Goal: Transaction & Acquisition: Book appointment/travel/reservation

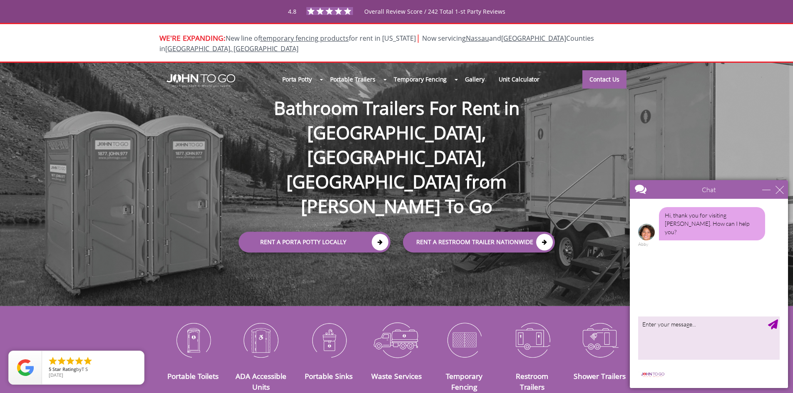
click at [785, 192] on div "Chat" at bounding box center [709, 189] width 158 height 19
click at [777, 192] on div "close" at bounding box center [780, 190] width 8 height 8
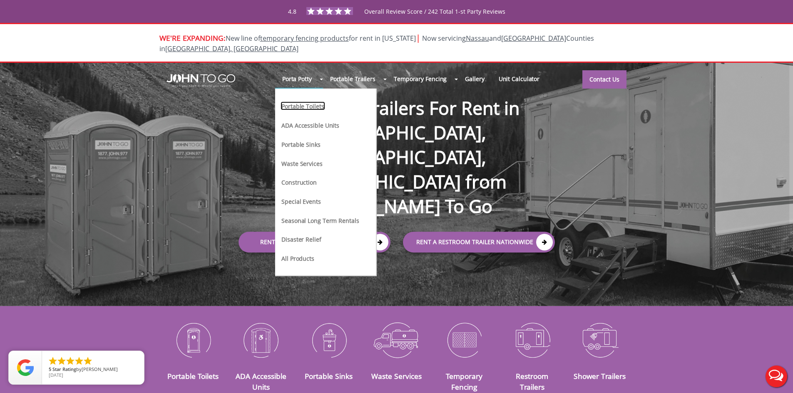
click at [308, 102] on link "Portable Toilets" at bounding box center [303, 106] width 44 height 9
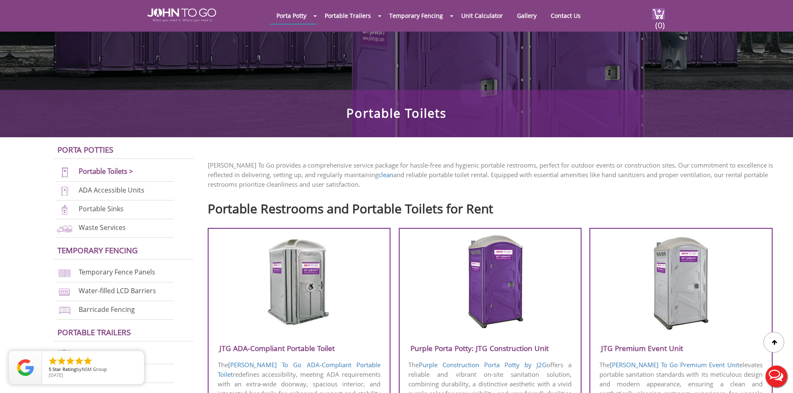
scroll to position [250, 0]
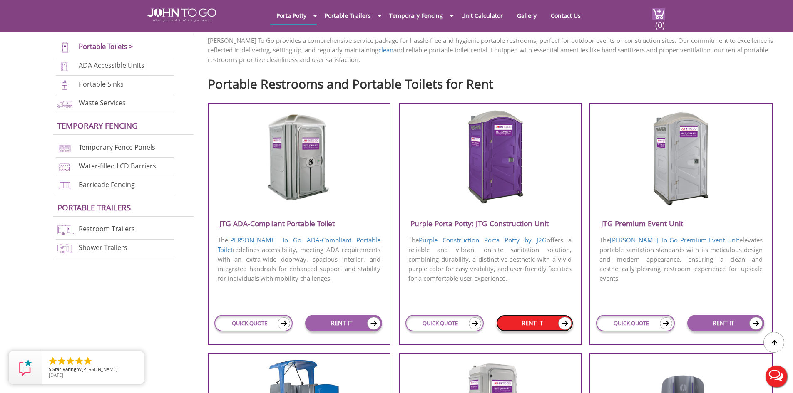
click at [542, 321] on link "RENT IT" at bounding box center [534, 323] width 77 height 17
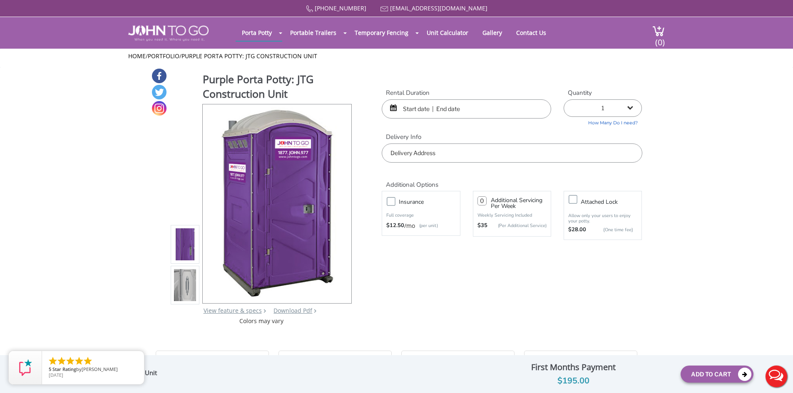
click at [179, 291] on img at bounding box center [185, 285] width 22 height 196
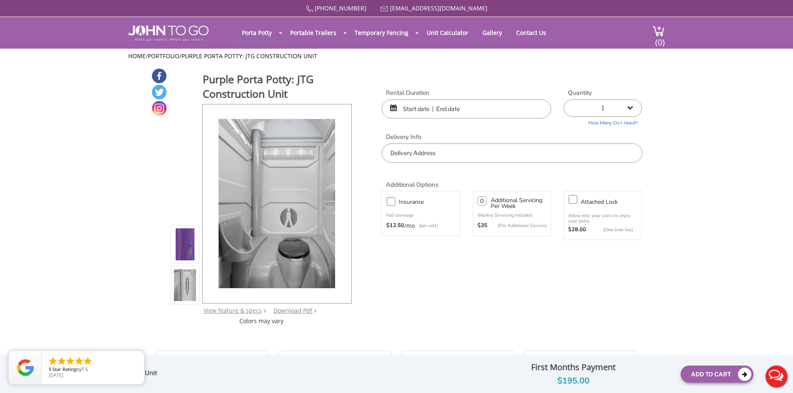
click at [192, 250] on img at bounding box center [185, 245] width 22 height 196
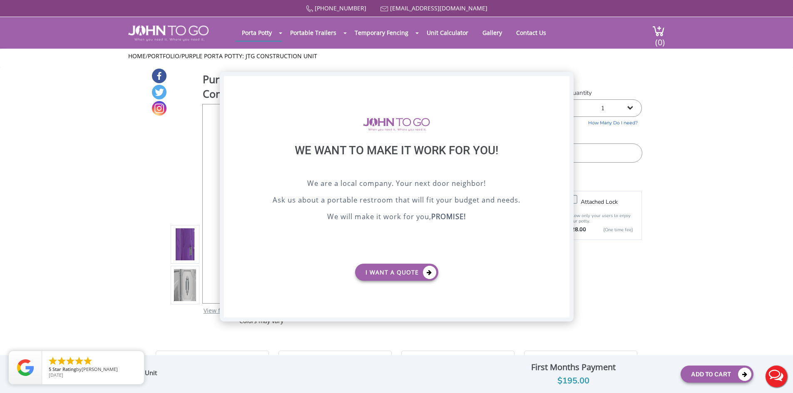
click at [563, 85] on div "X" at bounding box center [562, 83] width 13 height 14
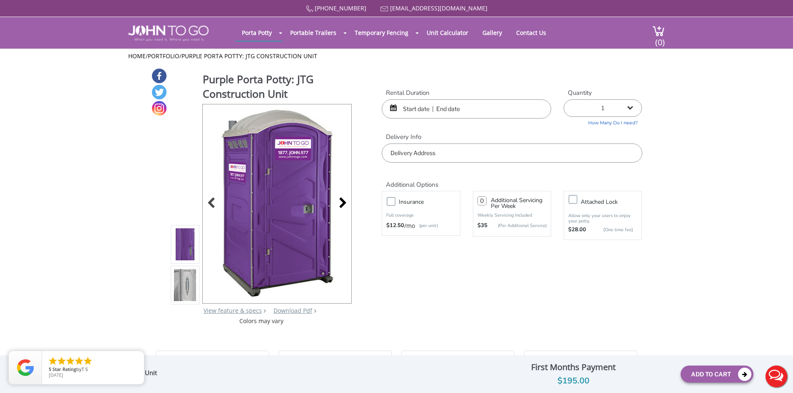
click at [343, 202] on div at bounding box center [341, 204] width 12 height 12
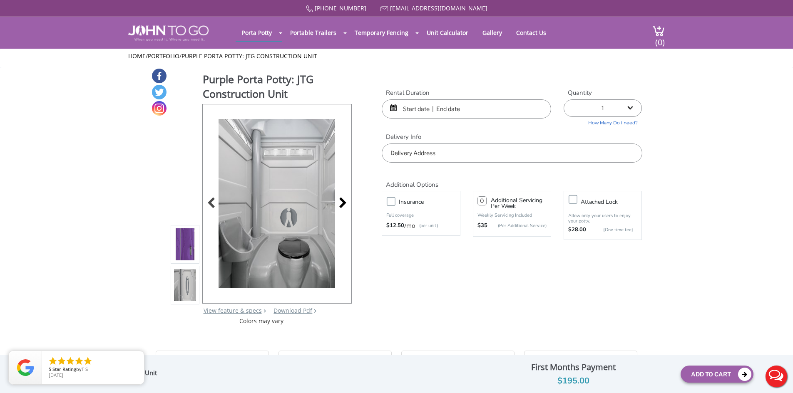
click at [343, 202] on div at bounding box center [341, 204] width 12 height 12
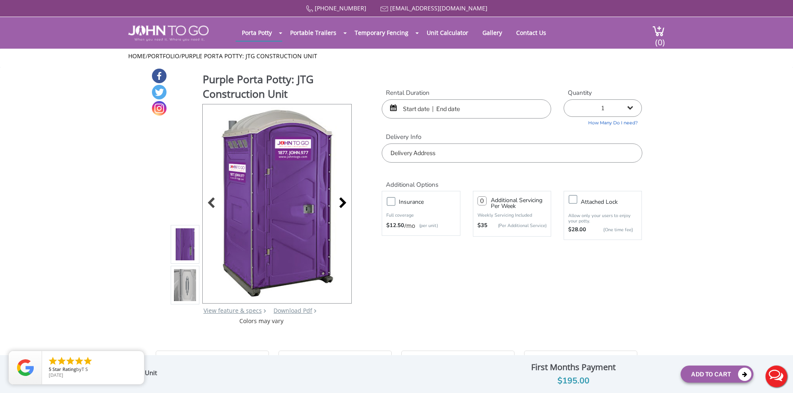
click at [343, 202] on div at bounding box center [341, 204] width 12 height 12
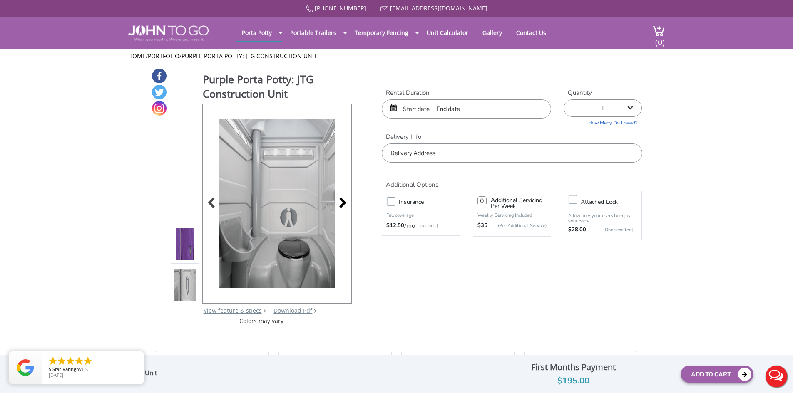
click at [343, 202] on div at bounding box center [341, 204] width 12 height 12
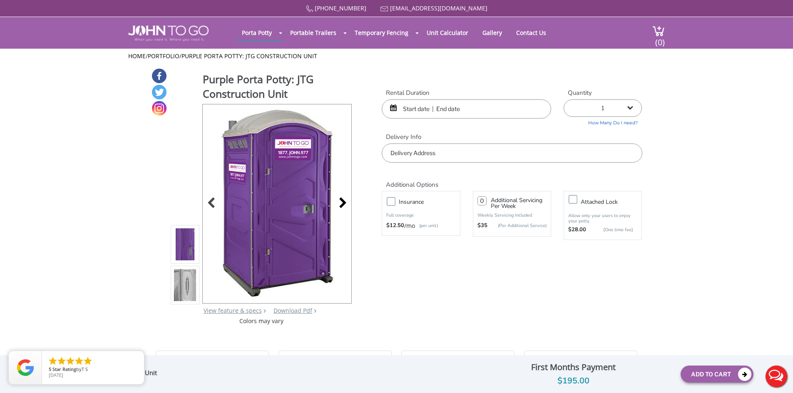
click at [343, 202] on div at bounding box center [341, 204] width 12 height 12
